Goal: Communication & Community: Ask a question

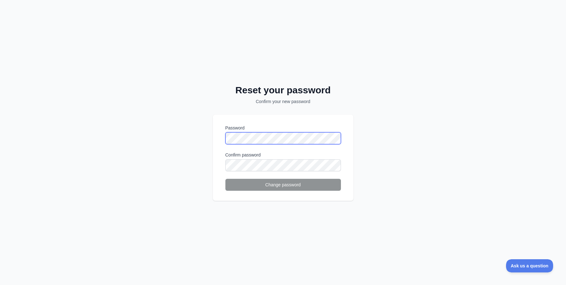
click at [228, 132] on div "Password" at bounding box center [283, 134] width 116 height 19
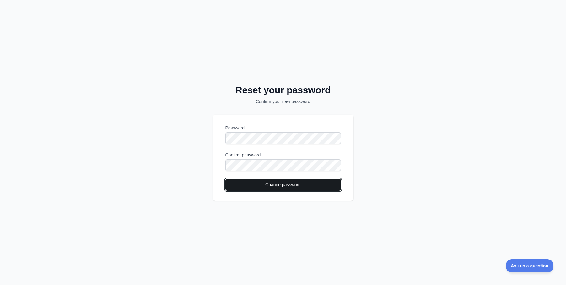
click at [267, 184] on button "Change password" at bounding box center [283, 185] width 116 height 12
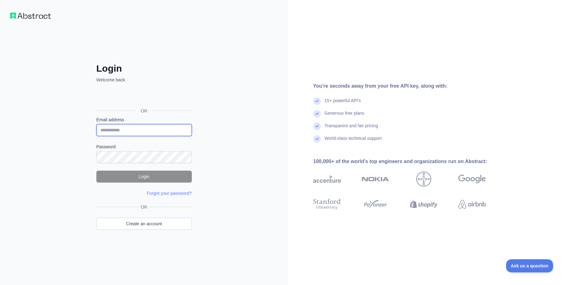
type input "**********"
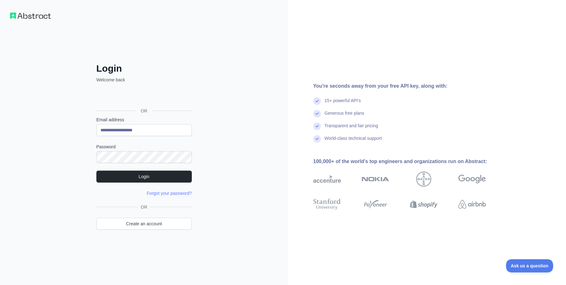
click at [233, 172] on div "**********" at bounding box center [144, 142] width 288 height 285
click at [169, 174] on button "Login" at bounding box center [143, 176] width 95 height 12
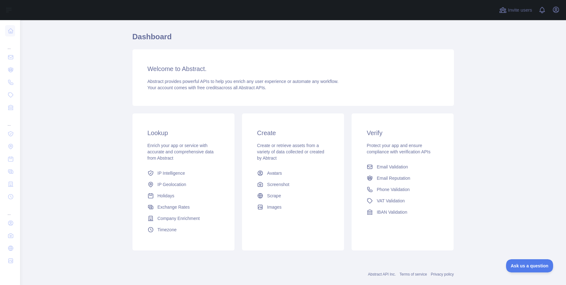
scroll to position [28, 0]
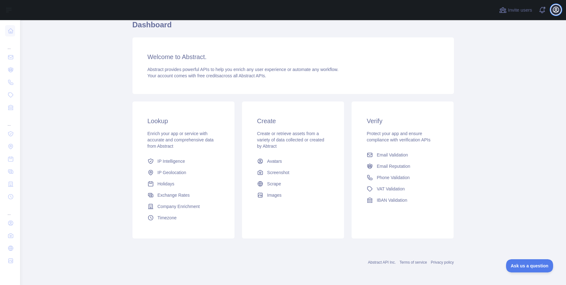
click at [557, 9] on icon "button" at bounding box center [556, 10] width 6 height 6
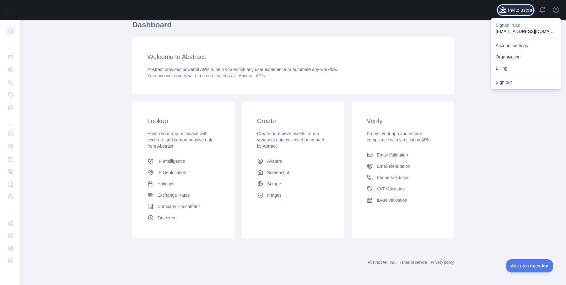
click at [529, 8] on span "Invite users" at bounding box center [520, 10] width 24 height 7
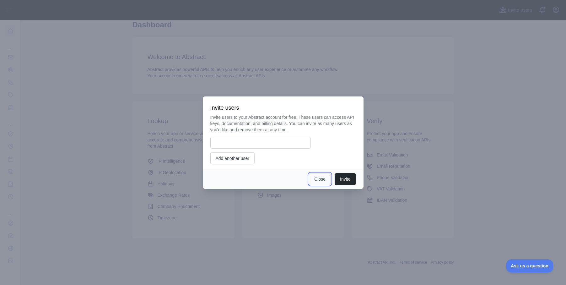
click at [317, 183] on button "Close" at bounding box center [320, 179] width 22 height 12
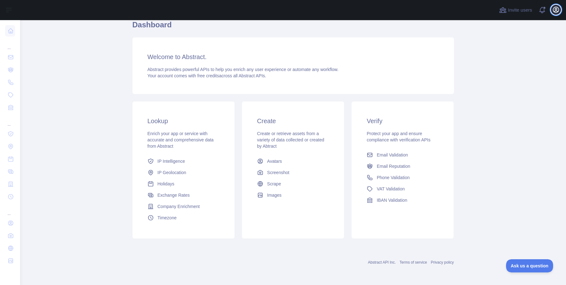
click at [556, 12] on icon "button" at bounding box center [556, 10] width 8 height 8
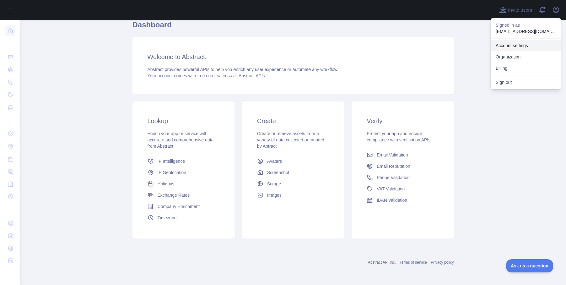
click at [524, 45] on link "Account settings" at bounding box center [526, 45] width 70 height 11
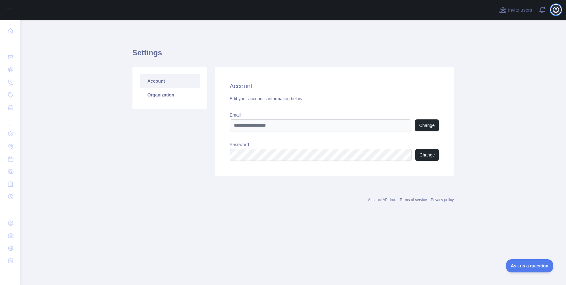
click at [558, 10] on icon "button" at bounding box center [556, 10] width 8 height 8
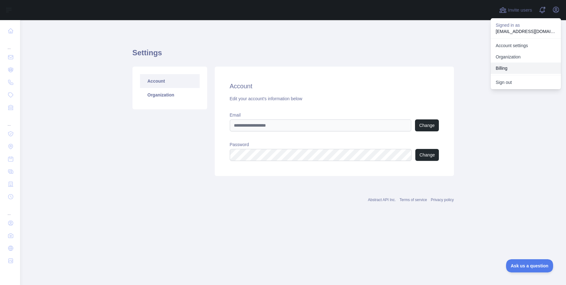
click at [504, 67] on button "Billing" at bounding box center [526, 67] width 70 height 11
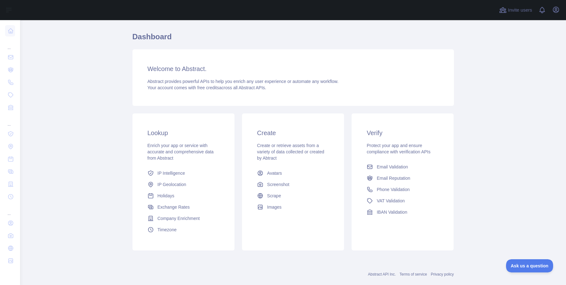
scroll to position [28, 0]
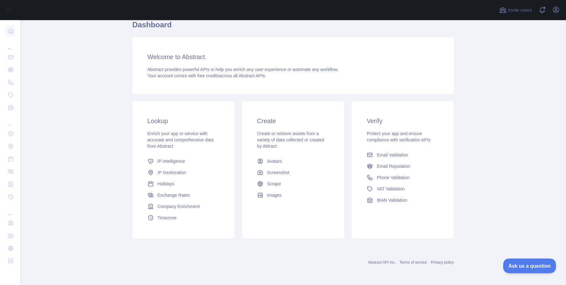
click at [528, 261] on button "Ask us a question" at bounding box center [526, 264] width 47 height 13
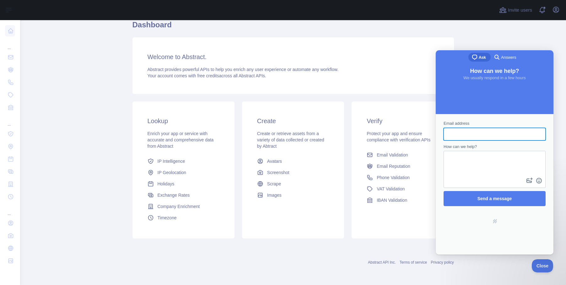
scroll to position [0, 0]
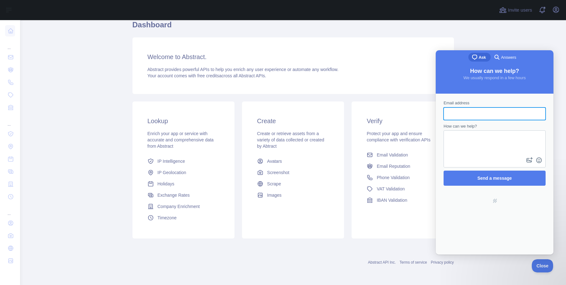
click at [465, 116] on input "Email address" at bounding box center [495, 113] width 92 height 11
type input "**********"
click at [486, 132] on textarea "How can we help?" at bounding box center [494, 143] width 101 height 25
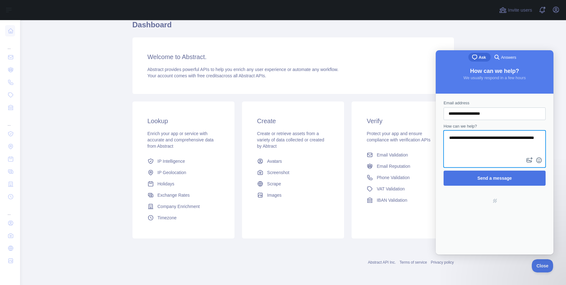
type textarea "**********"
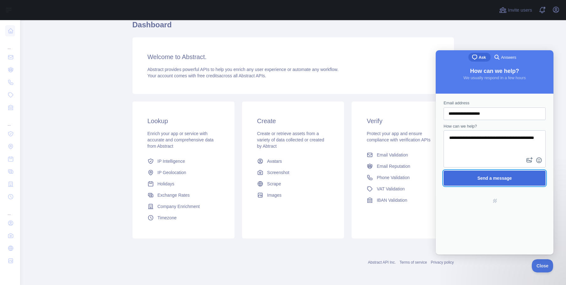
click at [482, 174] on span "Send a message" at bounding box center [494, 178] width 88 height 14
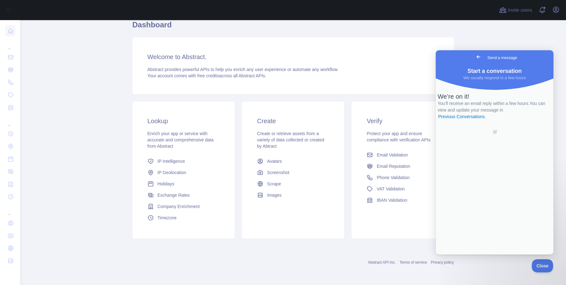
click at [475, 58] on span "Go back" at bounding box center [479, 57] width 8 height 8
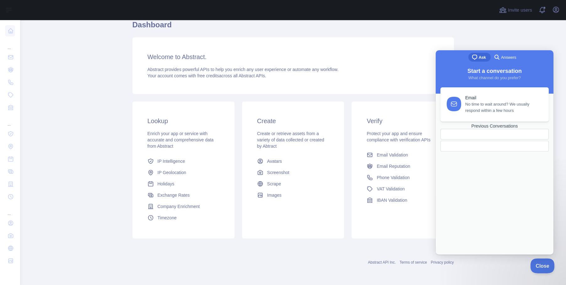
click at [540, 267] on button "Close" at bounding box center [540, 264] width 21 height 13
